Goal: Task Accomplishment & Management: Use online tool/utility

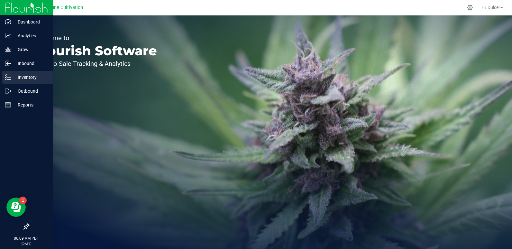
click at [4, 72] on div "Inventory" at bounding box center [27, 77] width 51 height 13
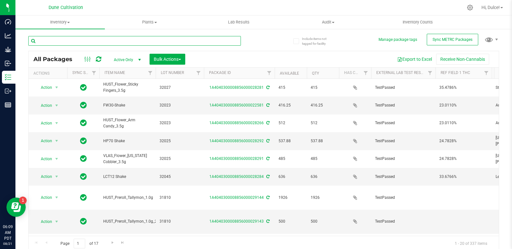
click at [95, 43] on input "text" at bounding box center [134, 41] width 213 height 10
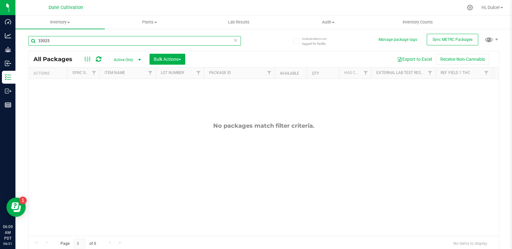
type input "33025"
click at [131, 59] on span "Active Only" at bounding box center [125, 59] width 35 height 9
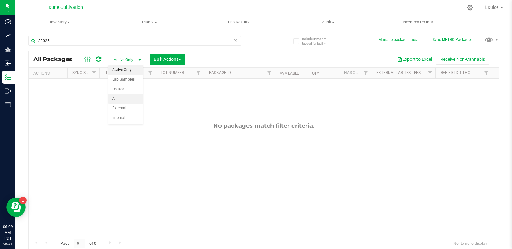
click at [130, 99] on li "All" at bounding box center [125, 99] width 35 height 10
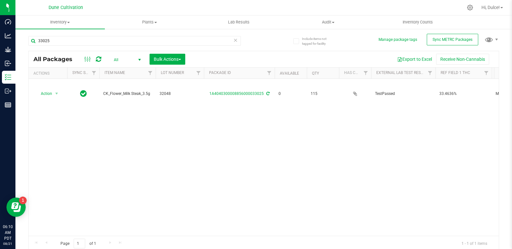
click at [277, 142] on div "Action Action Edit attributes Global inventory Locate package Package audit log…" at bounding box center [264, 157] width 470 height 157
click at [134, 42] on input "33025" at bounding box center [134, 41] width 213 height 10
click at [133, 39] on input "33021" at bounding box center [134, 41] width 213 height 10
type input "3"
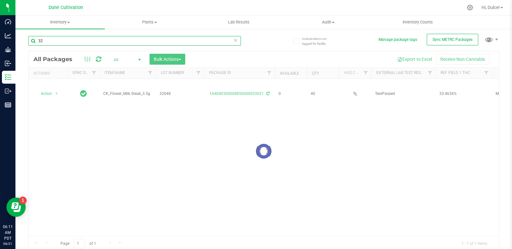
type input "3"
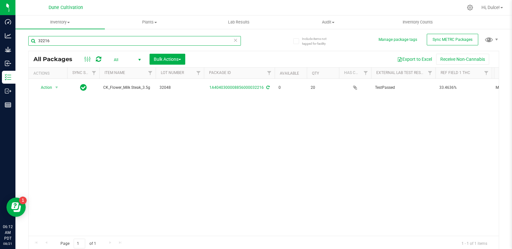
click at [104, 43] on input "32216" at bounding box center [134, 41] width 213 height 10
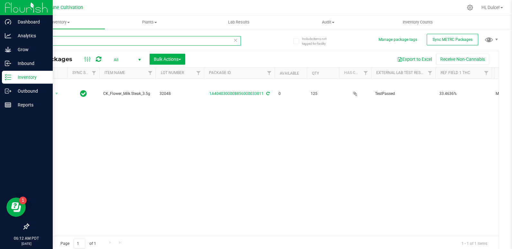
type input "33011"
click at [17, 76] on p "Inventory" at bounding box center [30, 77] width 39 height 8
